Goal: Task Accomplishment & Management: Use online tool/utility

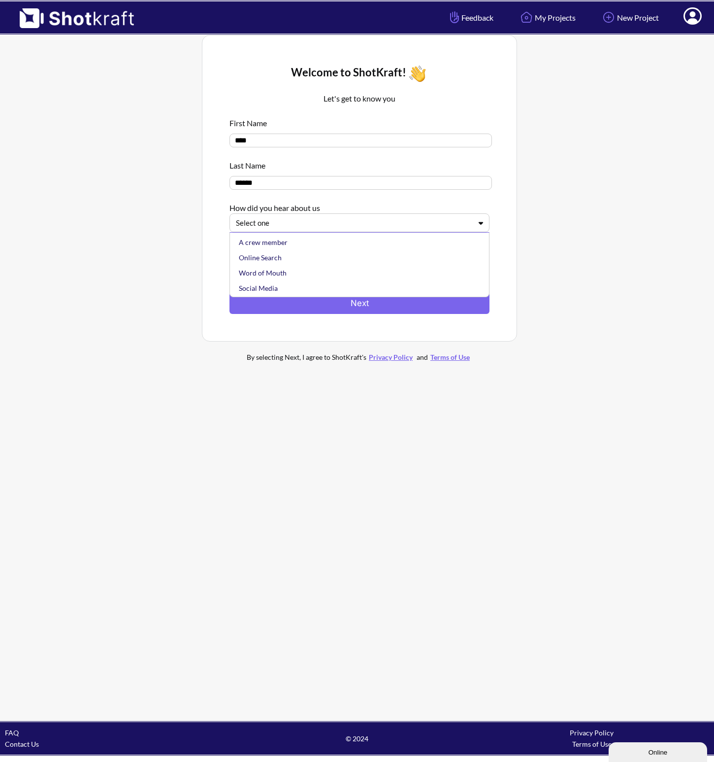
click at [339, 226] on div at bounding box center [354, 222] width 236 height 11
click at [336, 275] on div "Social Media" at bounding box center [362, 271] width 250 height 15
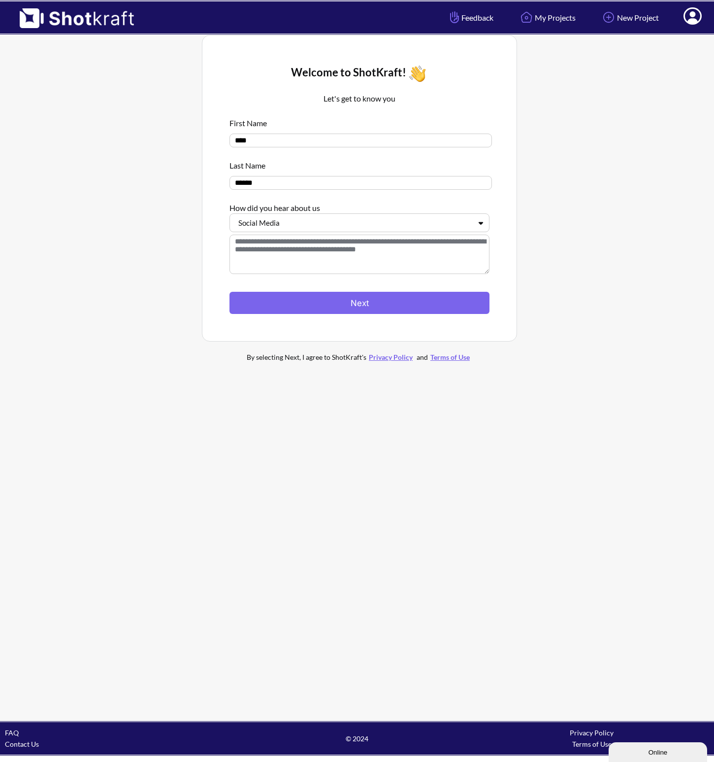
click at [307, 253] on textarea at bounding box center [360, 254] width 260 height 39
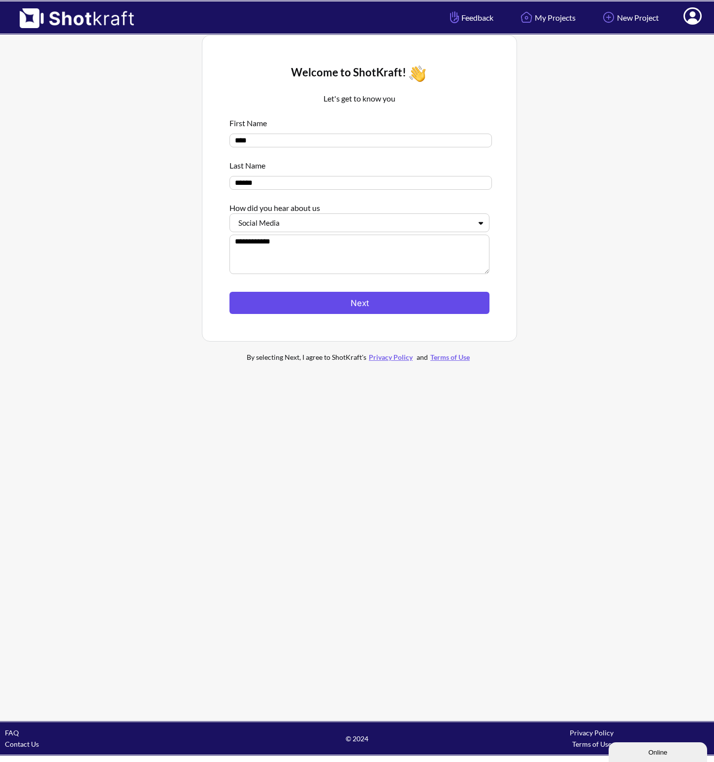
type textarea "**********"
click at [373, 314] on button "Next" at bounding box center [360, 303] width 260 height 22
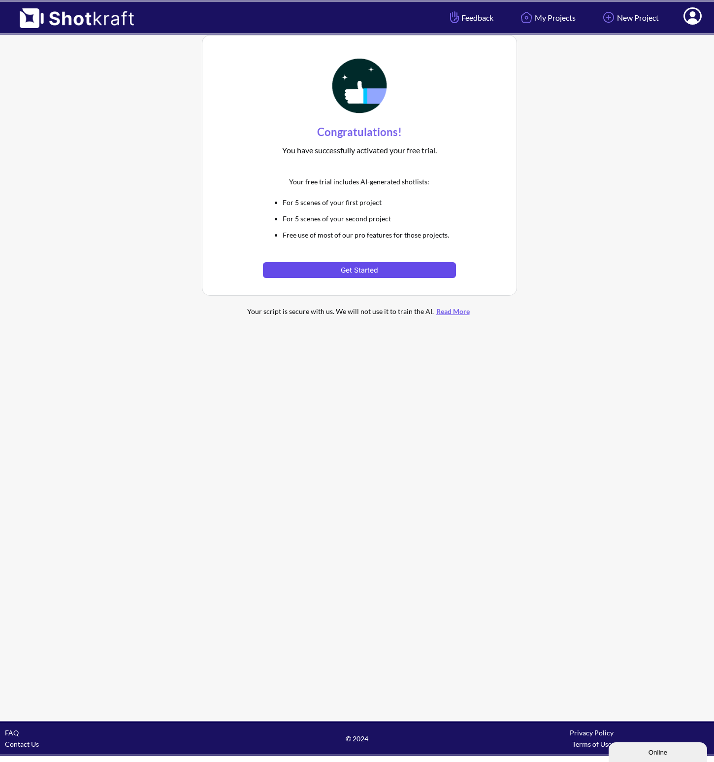
click at [370, 268] on button "Get Started" at bounding box center [359, 270] width 193 height 16
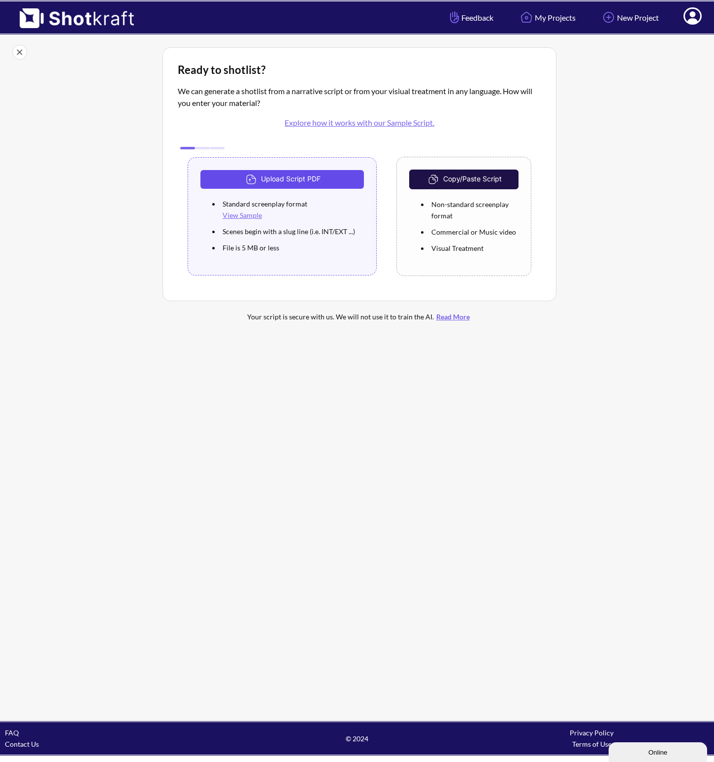
click at [290, 179] on button "Upload Script PDF" at bounding box center [283, 179] width 164 height 19
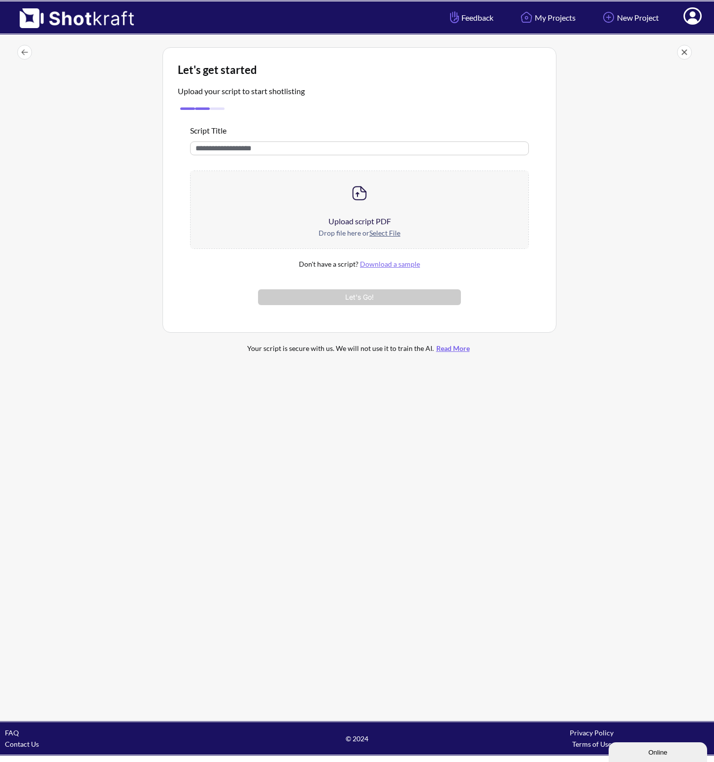
click at [249, 185] on div at bounding box center [360, 193] width 338 height 44
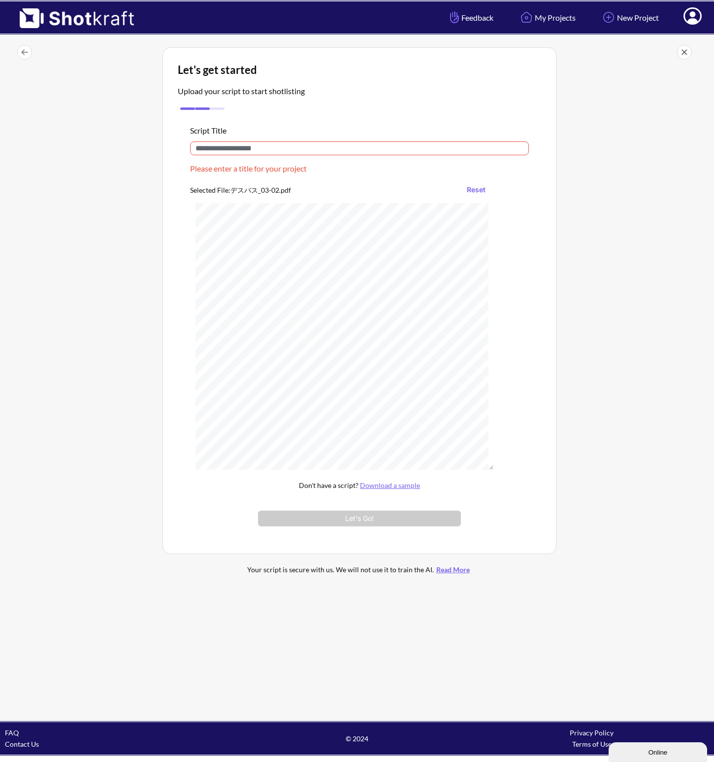
click at [266, 152] on input "text" at bounding box center [359, 148] width 339 height 14
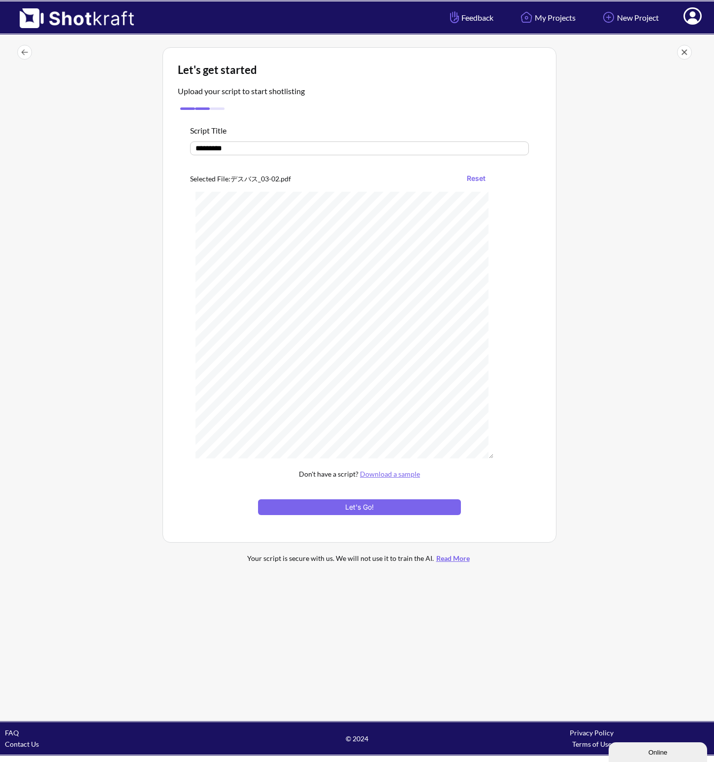
type input "*********"
click at [315, 499] on div at bounding box center [359, 494] width 339 height 10
click at [314, 507] on button "Let's Go!" at bounding box center [359, 507] width 203 height 16
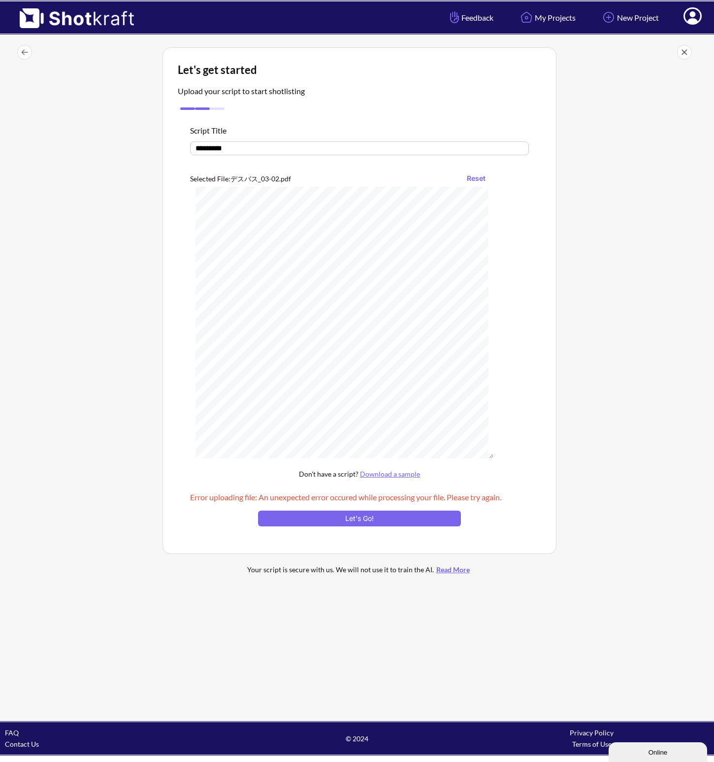
scroll to position [5531, 0]
click at [476, 179] on button "Reset" at bounding box center [476, 178] width 29 height 16
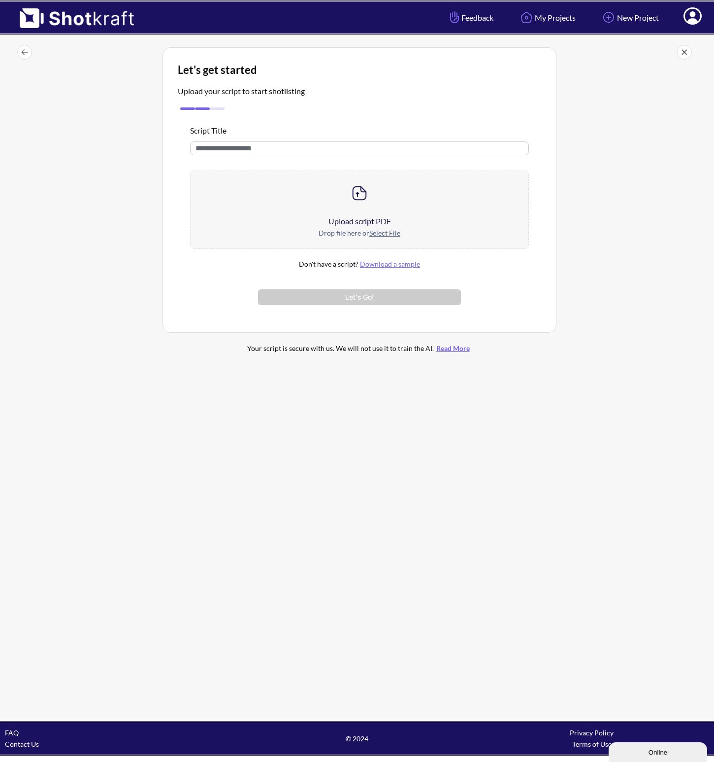
click at [397, 266] on link "Download a sample" at bounding box center [390, 264] width 60 height 8
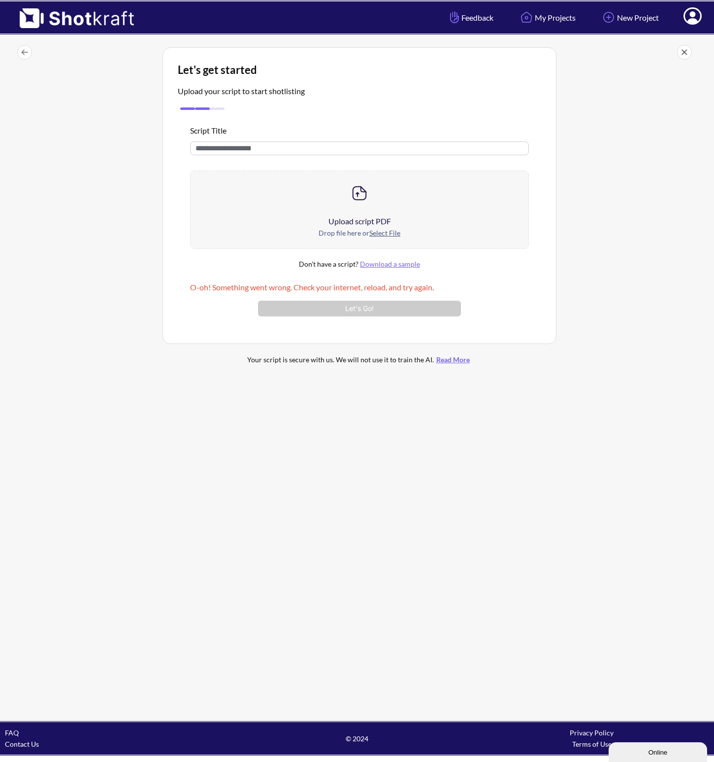
click at [113, 17] on img at bounding box center [72, 14] width 144 height 27
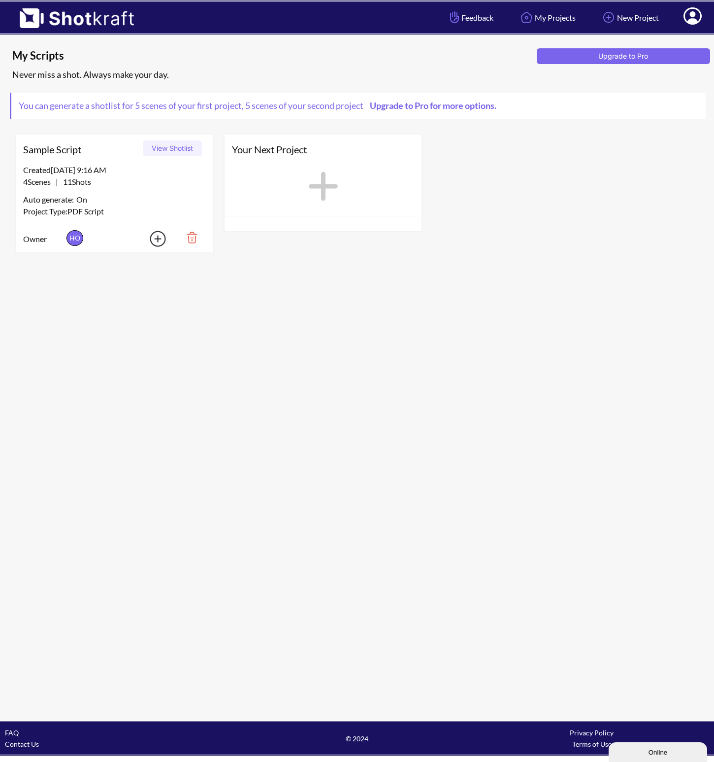
click at [691, 19] on icon at bounding box center [693, 17] width 10 height 12
click at [122, 258] on div "My Scripts Upgrade to Pro Never miss a shot. Always make your day. You can gene…" at bounding box center [357, 377] width 714 height 685
click at [161, 151] on button "View Shotlist" at bounding box center [172, 148] width 59 height 16
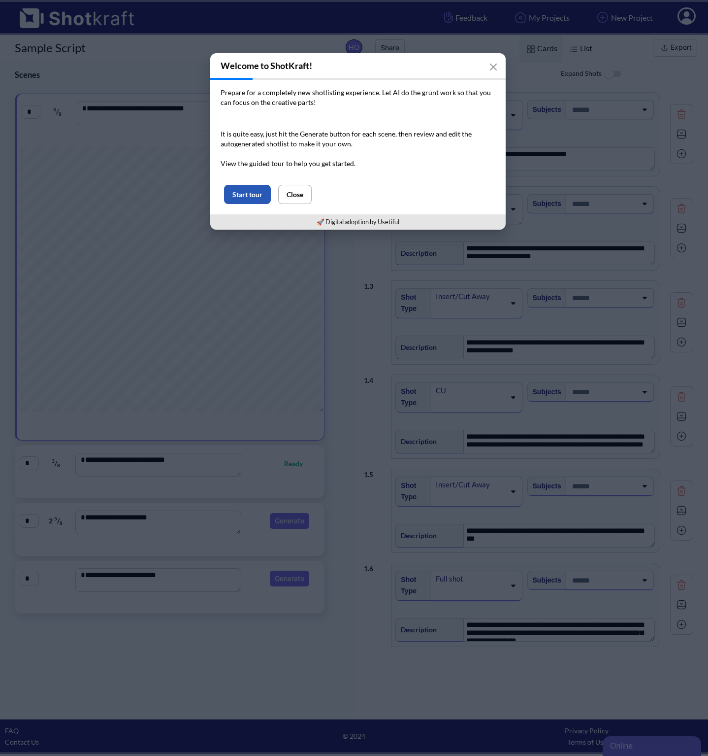
click at [261, 193] on button "Start tour" at bounding box center [247, 194] width 47 height 19
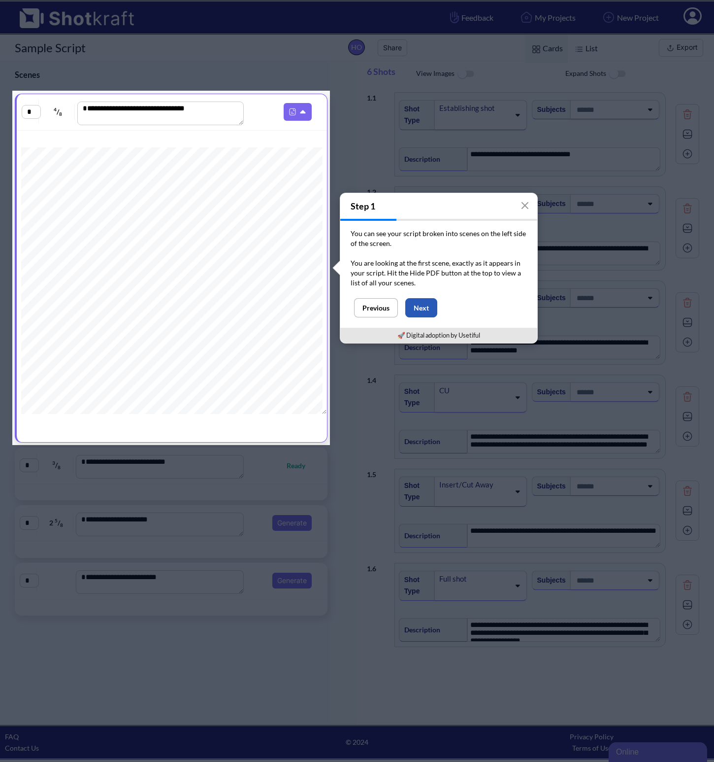
click at [431, 303] on button "Next" at bounding box center [421, 307] width 32 height 19
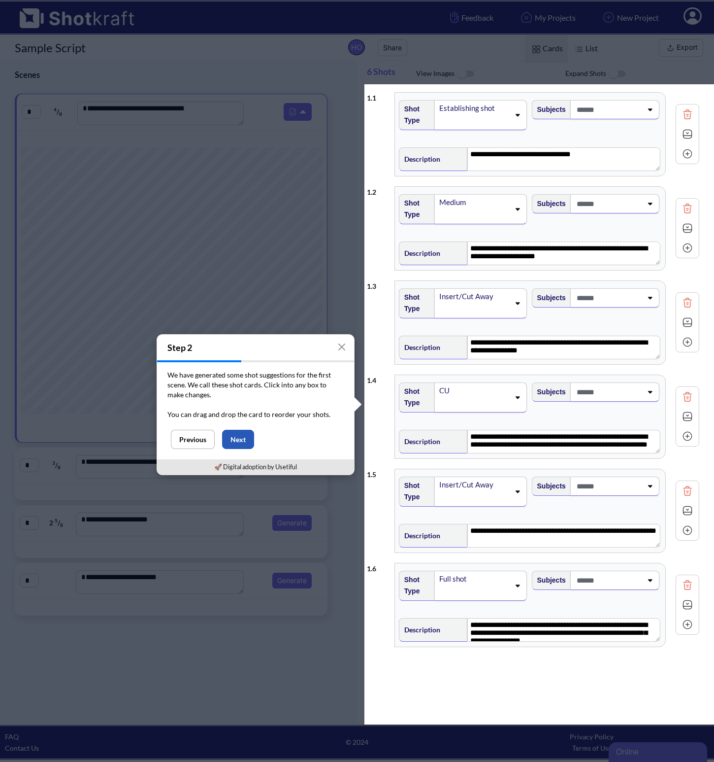
click at [238, 435] on button "Next" at bounding box center [238, 439] width 32 height 19
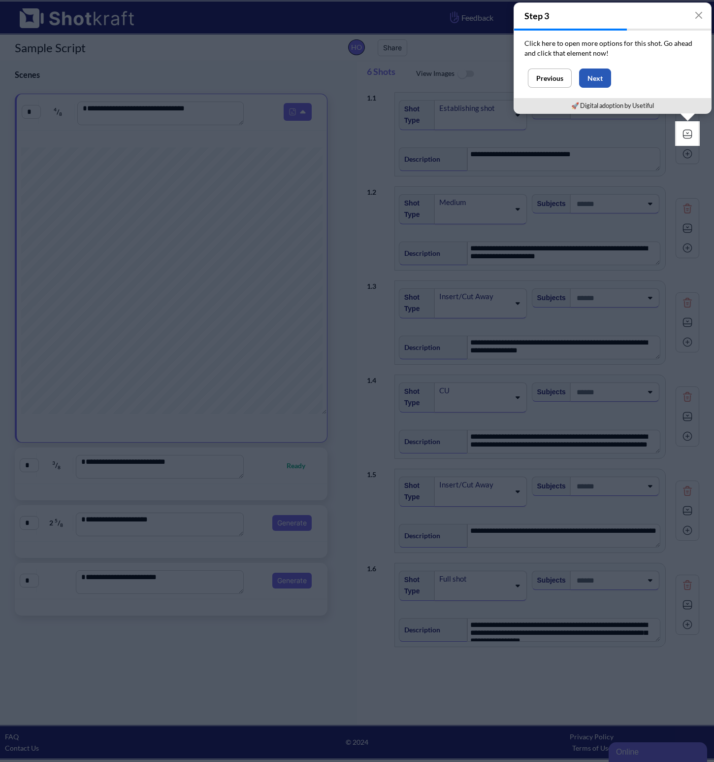
click at [600, 81] on button "Next" at bounding box center [595, 77] width 32 height 19
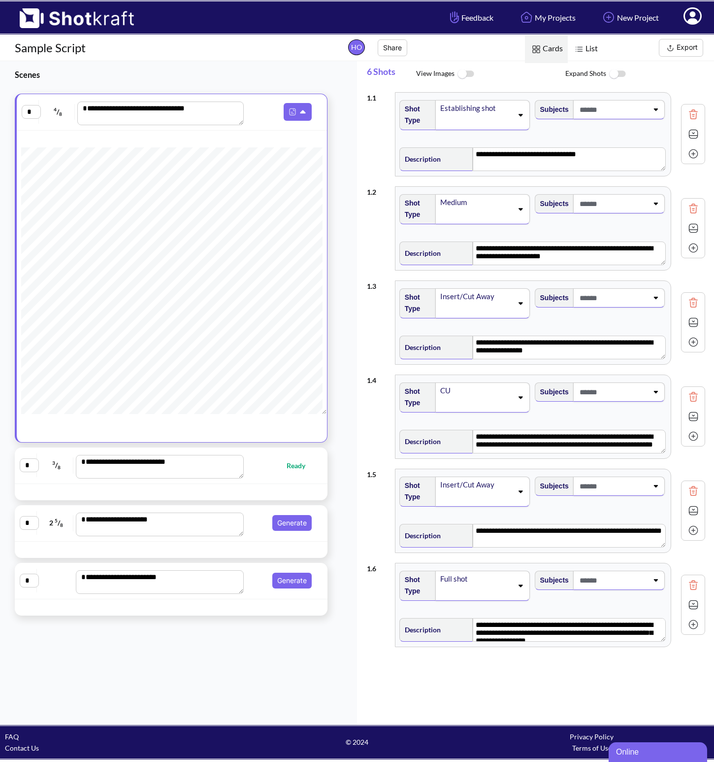
click at [686, 135] on img at bounding box center [693, 134] width 15 height 15
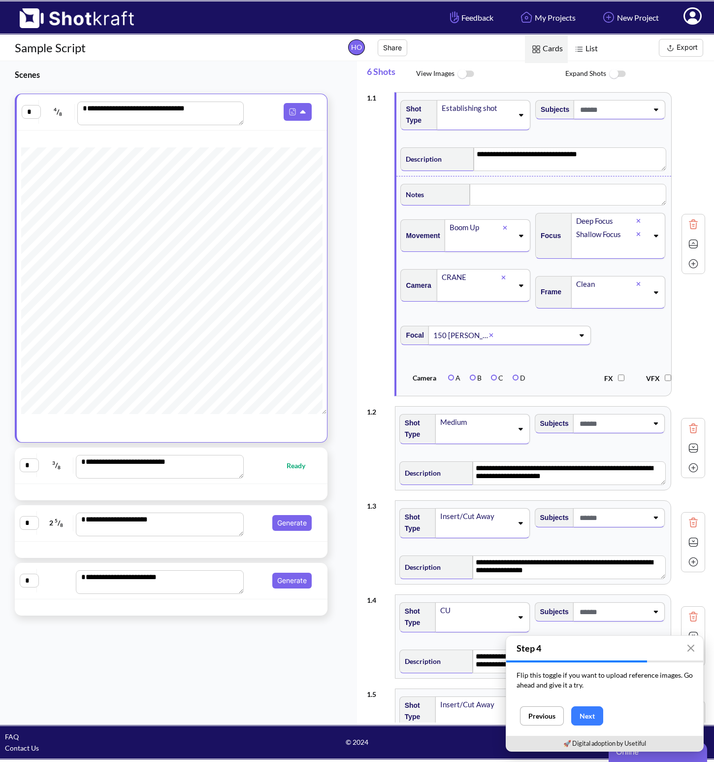
click at [686, 251] on img at bounding box center [693, 243] width 15 height 15
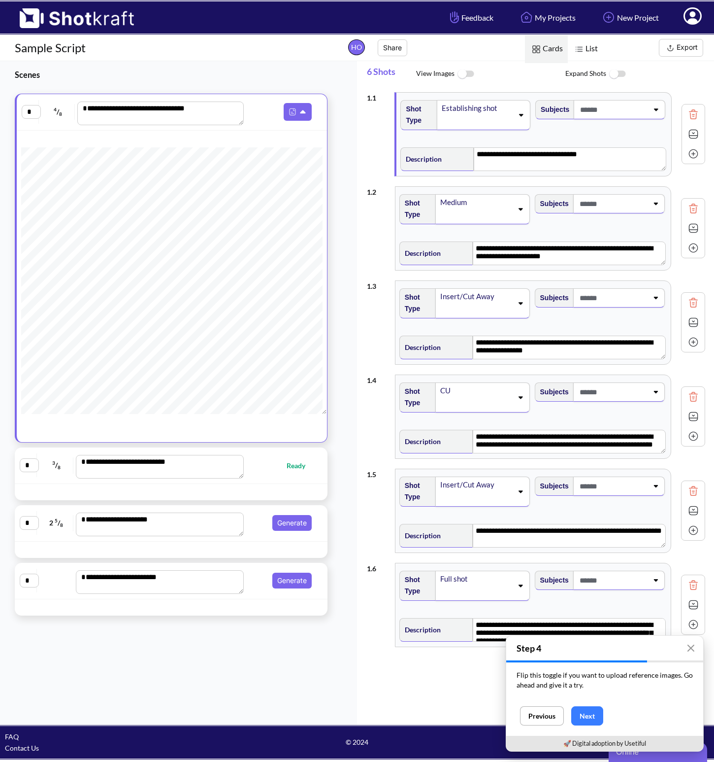
click at [649, 487] on icon at bounding box center [655, 485] width 13 height 7
click at [650, 487] on icon at bounding box center [656, 485] width 13 height 7
click at [649, 487] on icon at bounding box center [655, 485] width 13 height 7
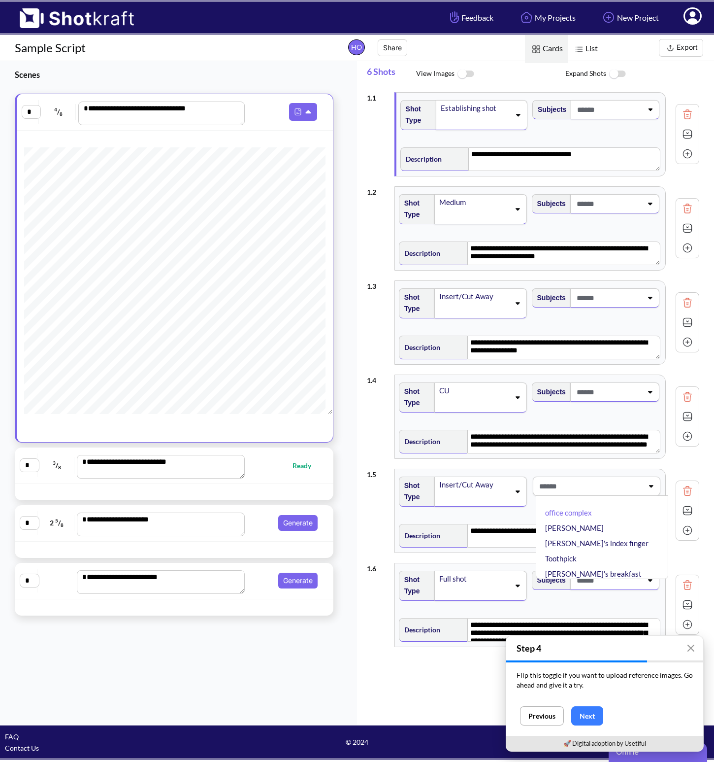
click at [348, 625] on div "**********" at bounding box center [178, 392] width 357 height 663
click at [297, 465] on span "Ready" at bounding box center [307, 465] width 29 height 11
type textarea "**********"
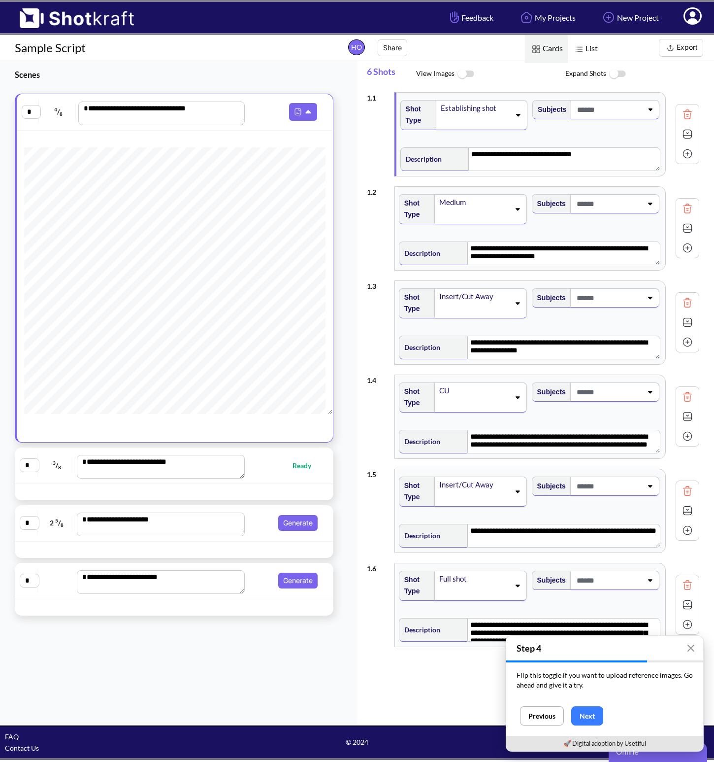
type textarea "**********"
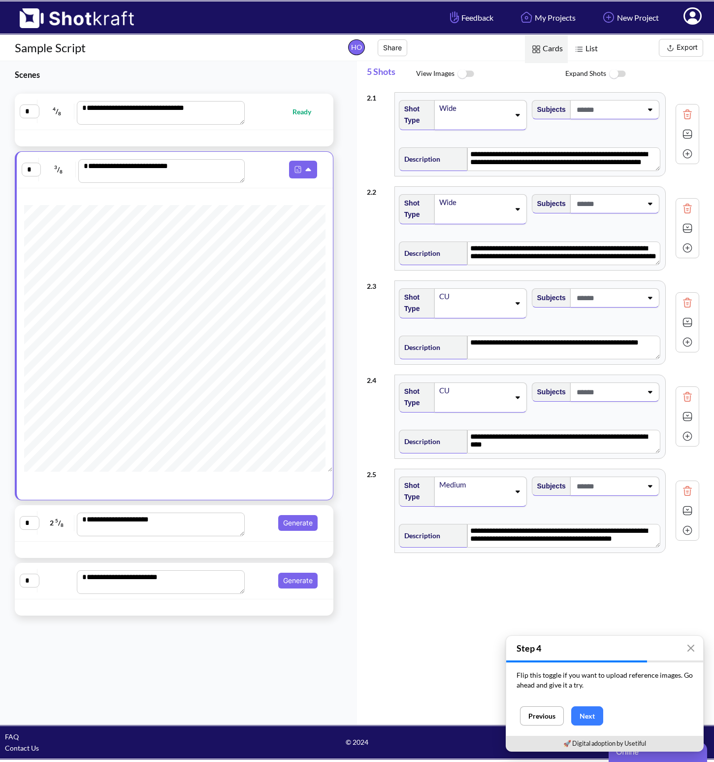
click at [588, 48] on span "List" at bounding box center [585, 49] width 35 height 28
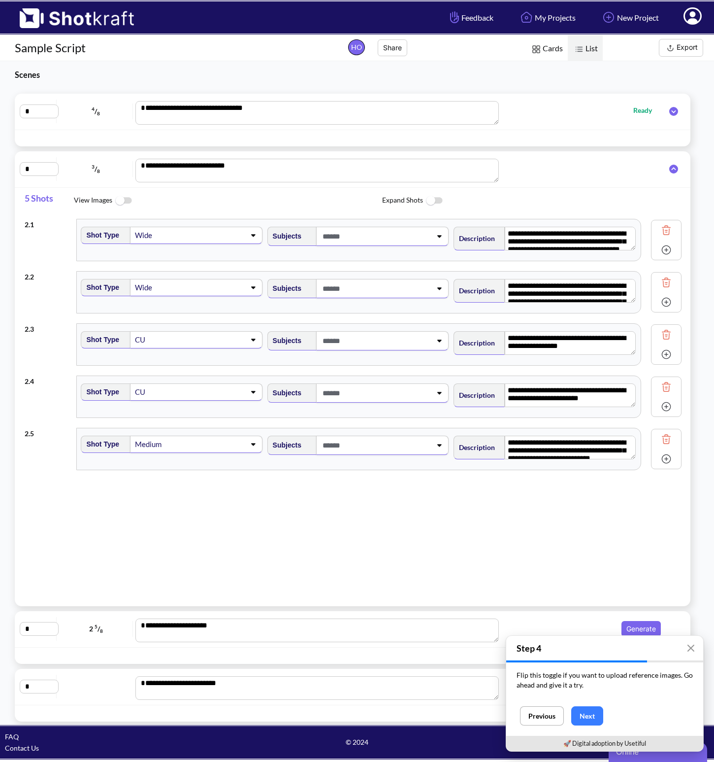
click at [215, 233] on span at bounding box center [216, 235] width 58 height 14
click at [233, 212] on div "5 Shots View Images Expand Shots" at bounding box center [358, 201] width 666 height 26
click at [321, 231] on span at bounding box center [376, 236] width 111 height 16
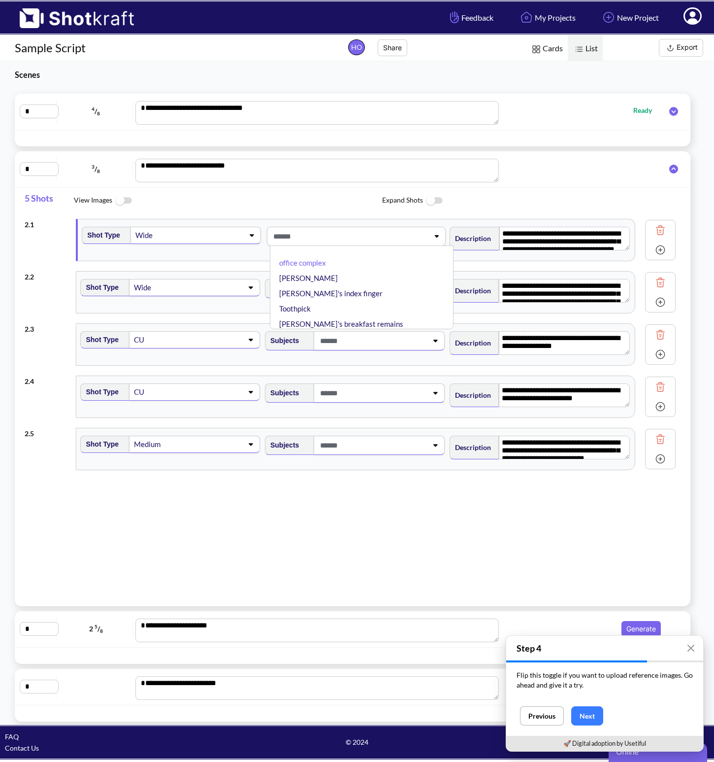
click at [323, 204] on span "View Images" at bounding box center [228, 200] width 308 height 21
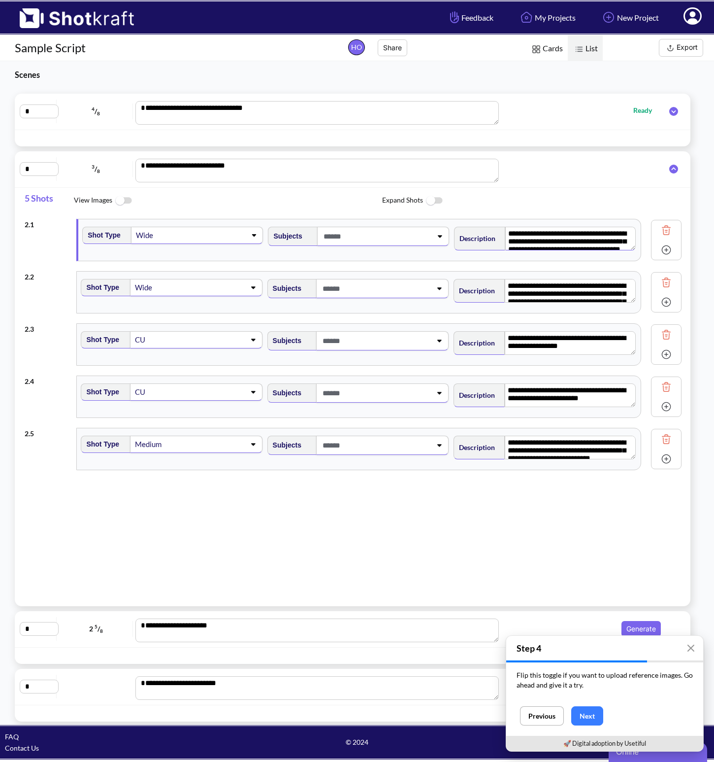
click at [564, 231] on textarea "**********" at bounding box center [570, 239] width 131 height 24
click at [565, 188] on div "5 Shots View Images Expand Shots" at bounding box center [358, 201] width 666 height 26
click at [432, 201] on img at bounding box center [434, 200] width 22 height 21
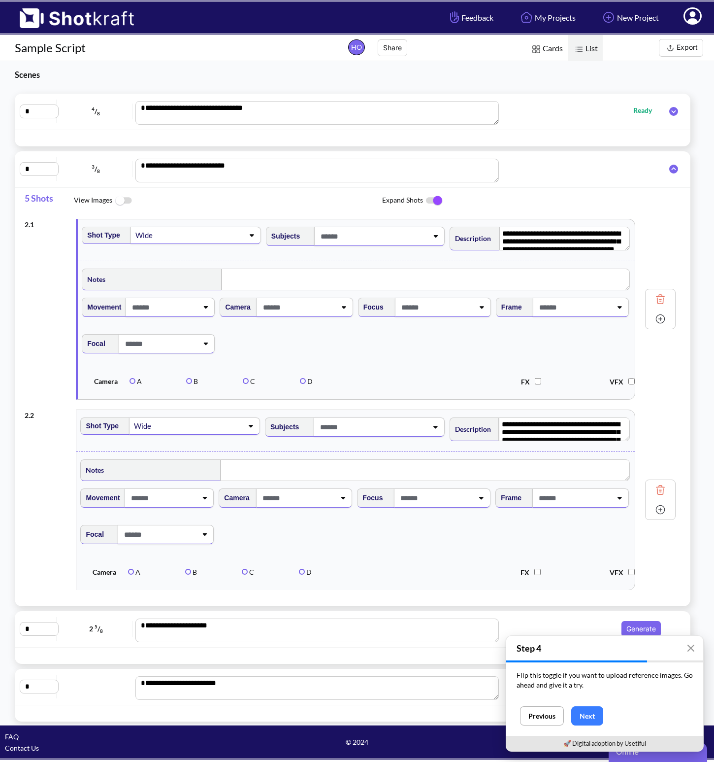
click at [432, 201] on img at bounding box center [434, 200] width 22 height 21
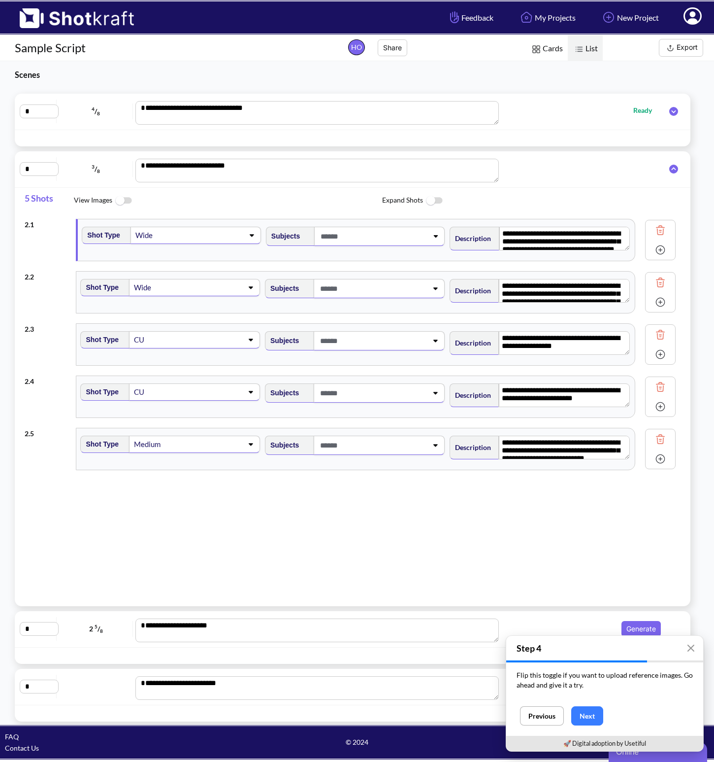
click at [121, 201] on img at bounding box center [123, 200] width 22 height 21
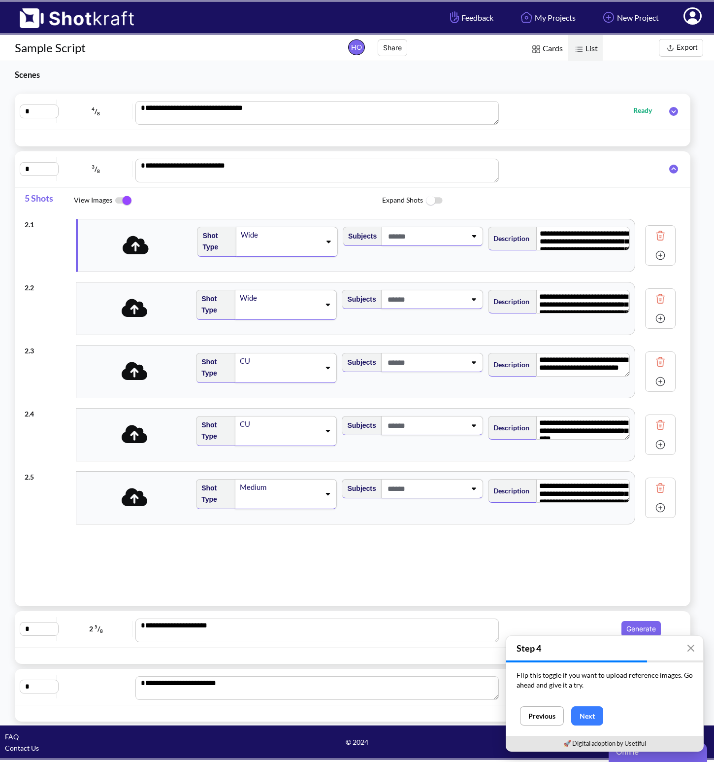
click at [121, 201] on img at bounding box center [123, 200] width 22 height 21
